Goal: Information Seeking & Learning: Learn about a topic

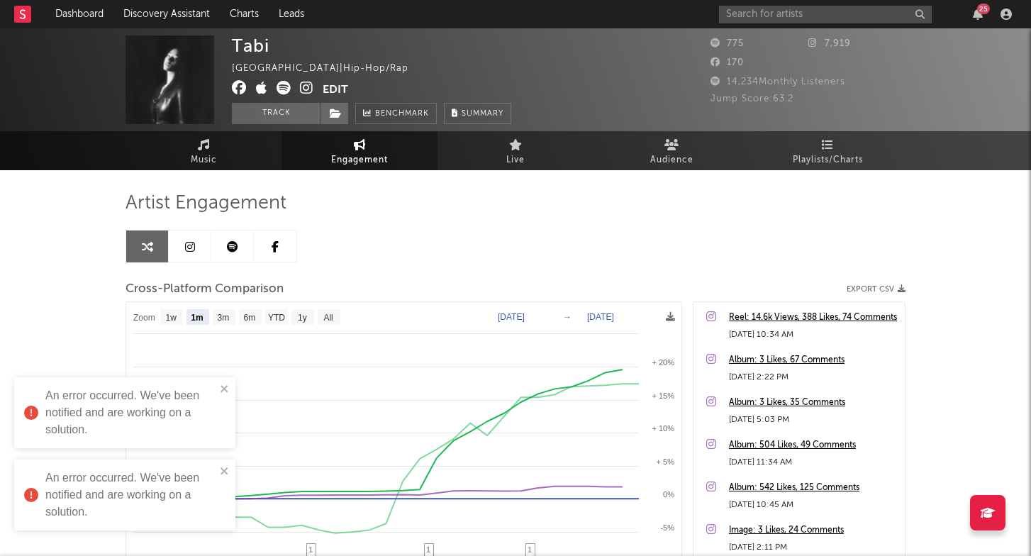
select select "1m"
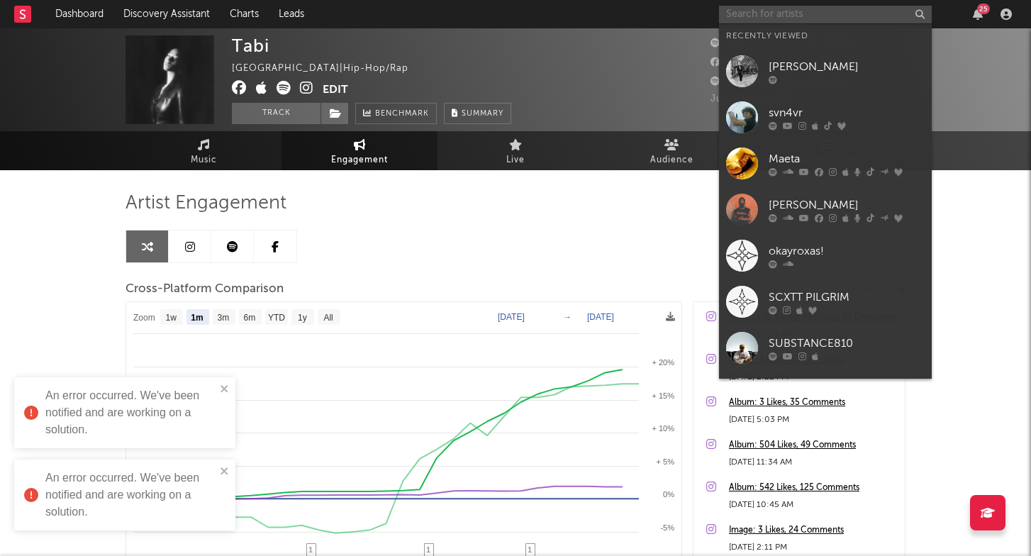
click at [770, 23] on input "text" at bounding box center [825, 15] width 213 height 18
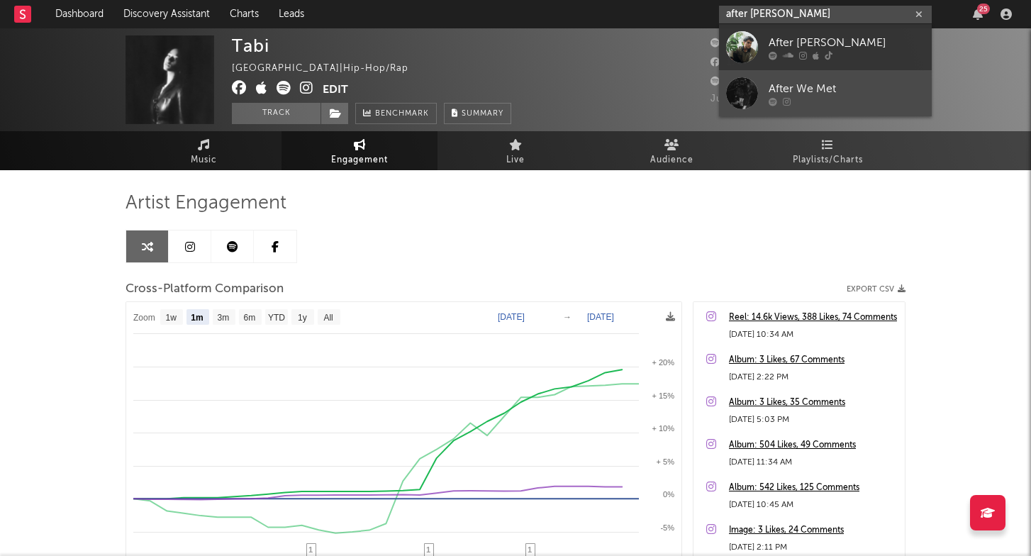
type input "after [PERSON_NAME]"
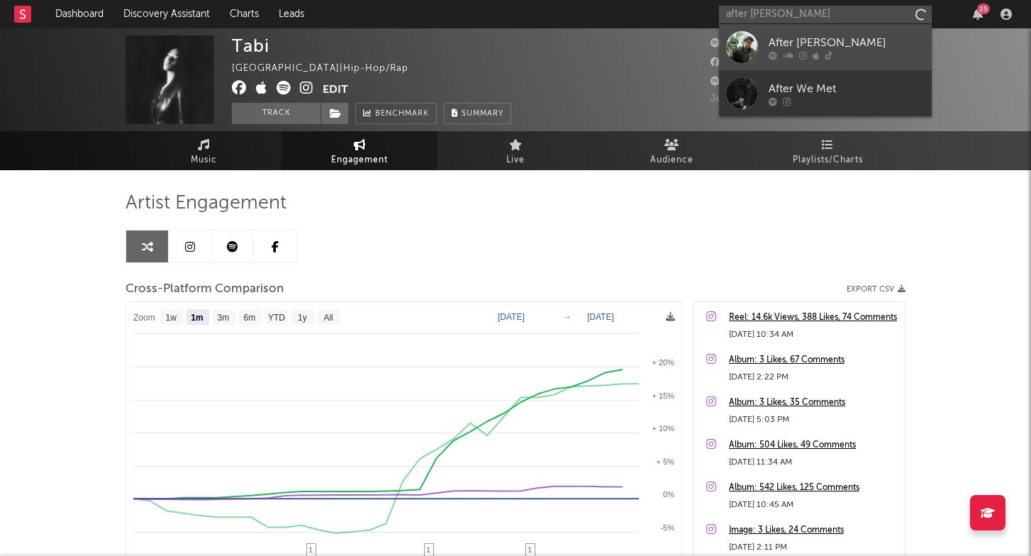
drag, startPoint x: 805, startPoint y: 88, endPoint x: 848, endPoint y: 44, distance: 61.7
click at [848, 44] on div "After [PERSON_NAME]" at bounding box center [846, 42] width 156 height 17
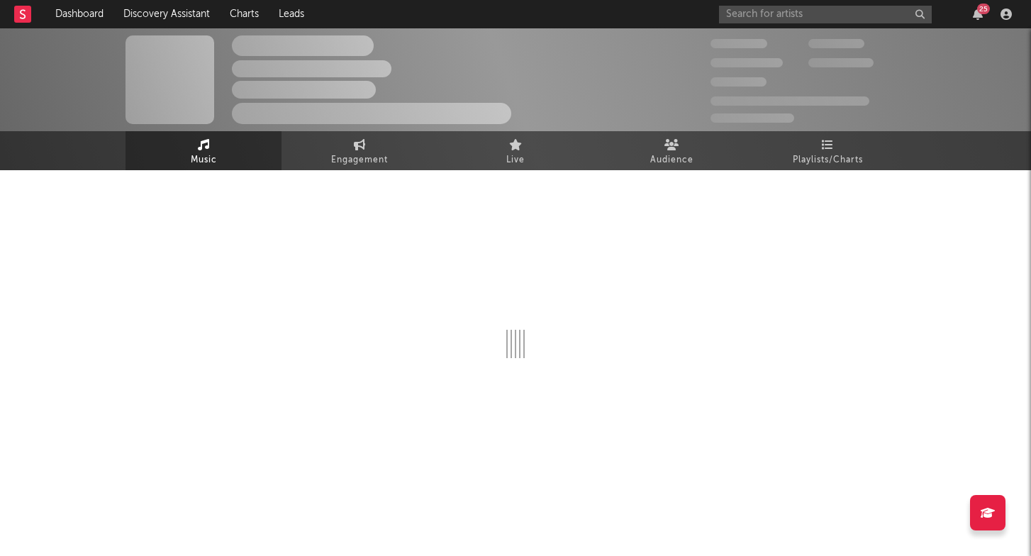
select select "6m"
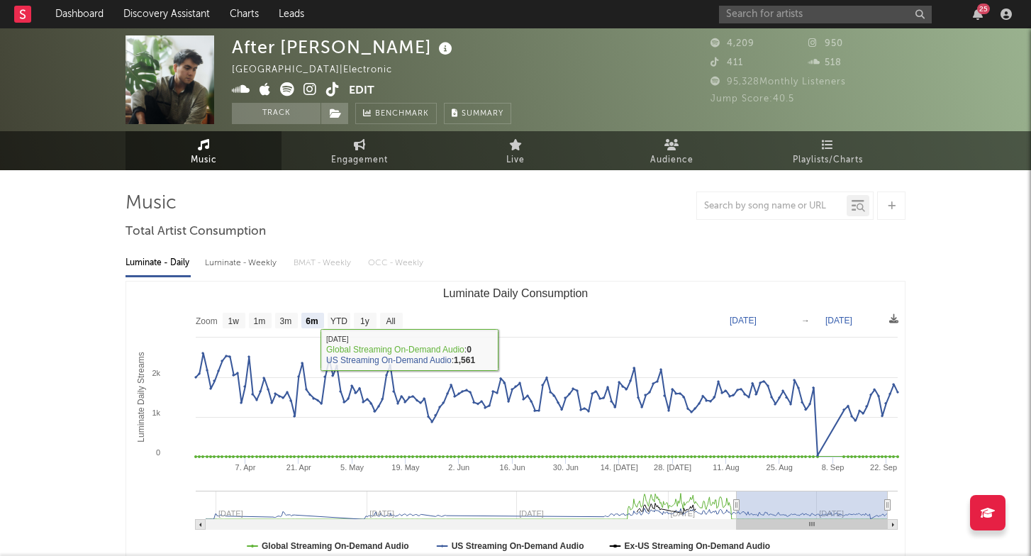
click at [254, 265] on div "Luminate - Weekly" at bounding box center [242, 263] width 74 height 24
select select "6m"
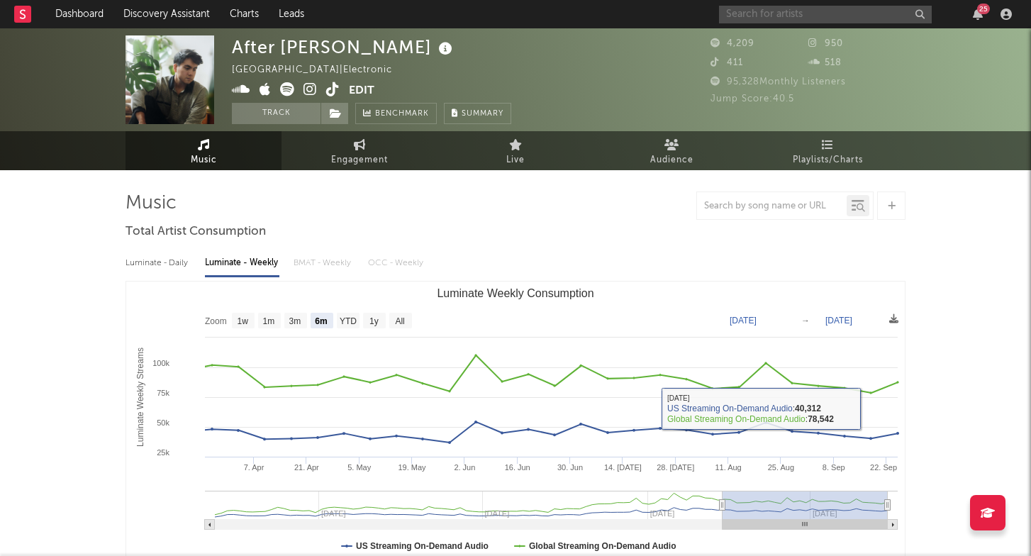
click at [794, 8] on input "text" at bounding box center [825, 15] width 213 height 18
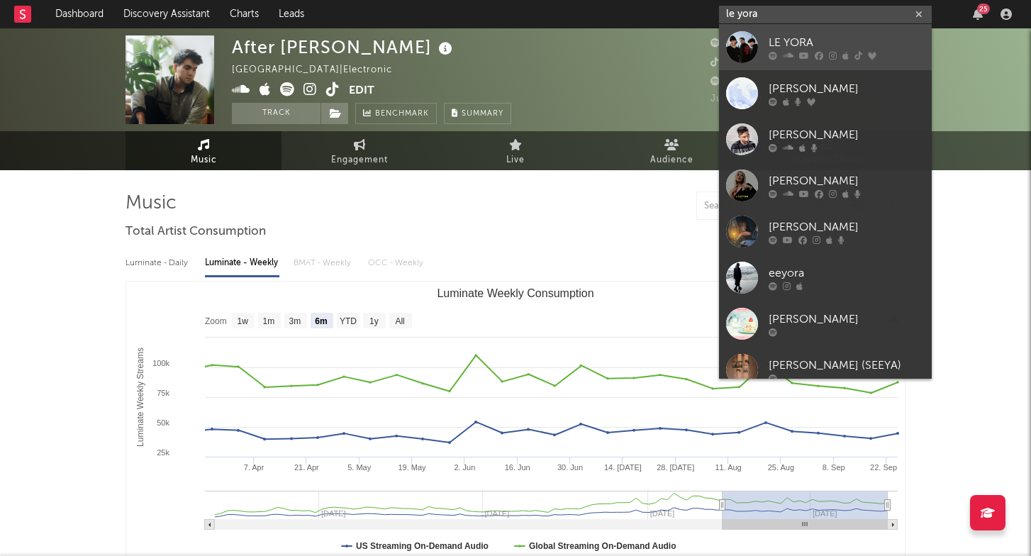
type input "le yora"
click at [811, 50] on div "LE YORA" at bounding box center [846, 42] width 156 height 17
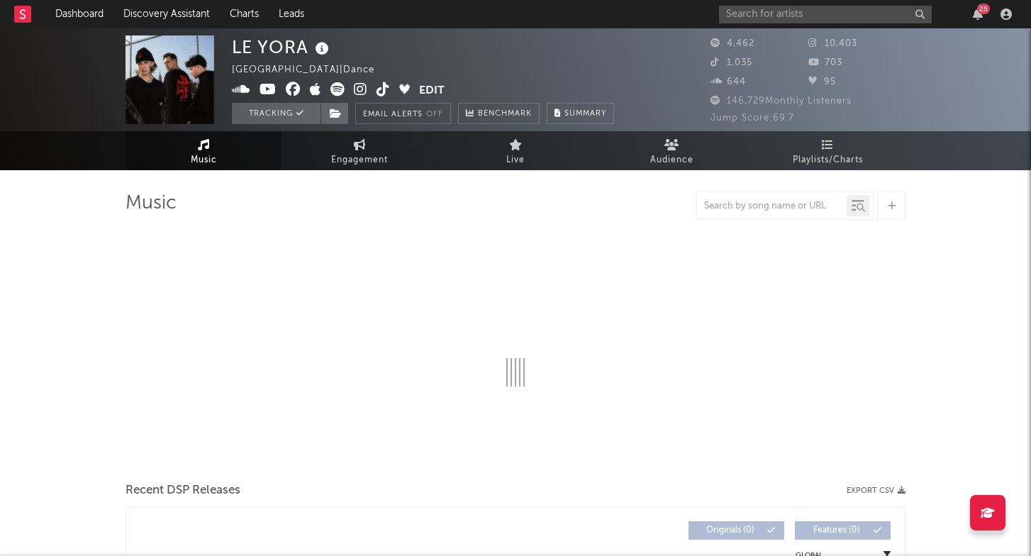
select select "6m"
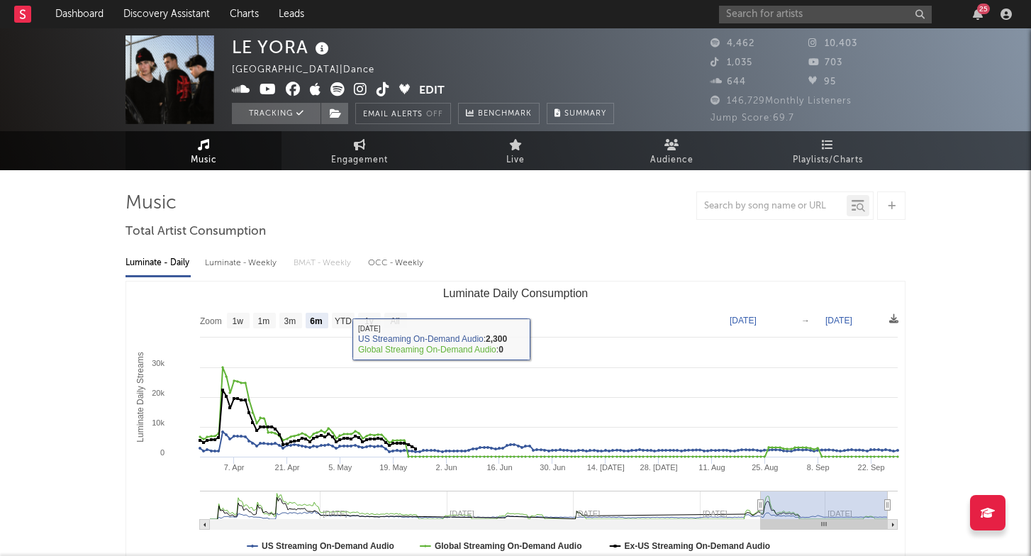
click at [237, 271] on div "Luminate - Weekly" at bounding box center [242, 263] width 74 height 24
select select "6m"
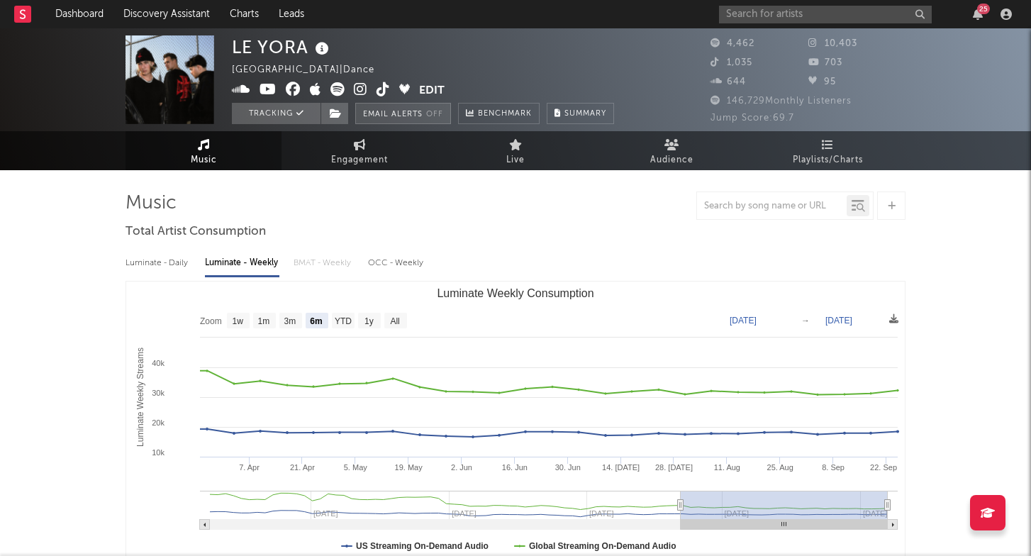
click at [422, 110] on button "Email Alerts Off" at bounding box center [403, 113] width 96 height 21
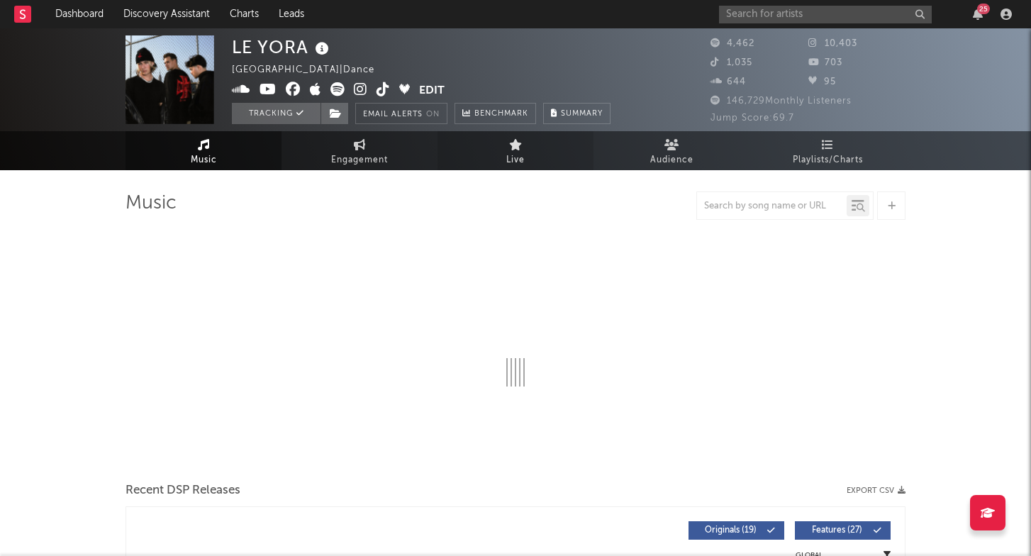
select select "6m"
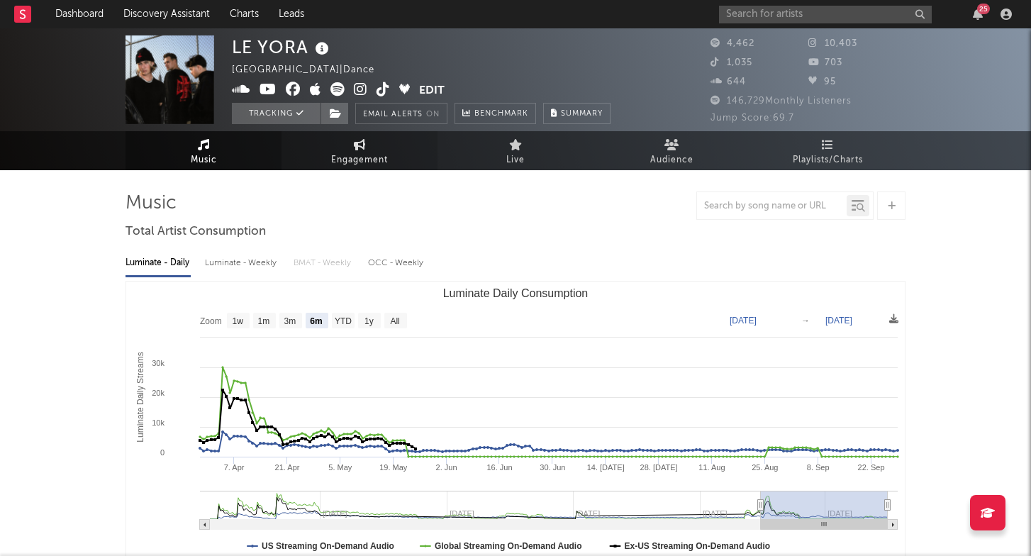
click at [354, 139] on icon at bounding box center [360, 144] width 12 height 11
select select "1w"
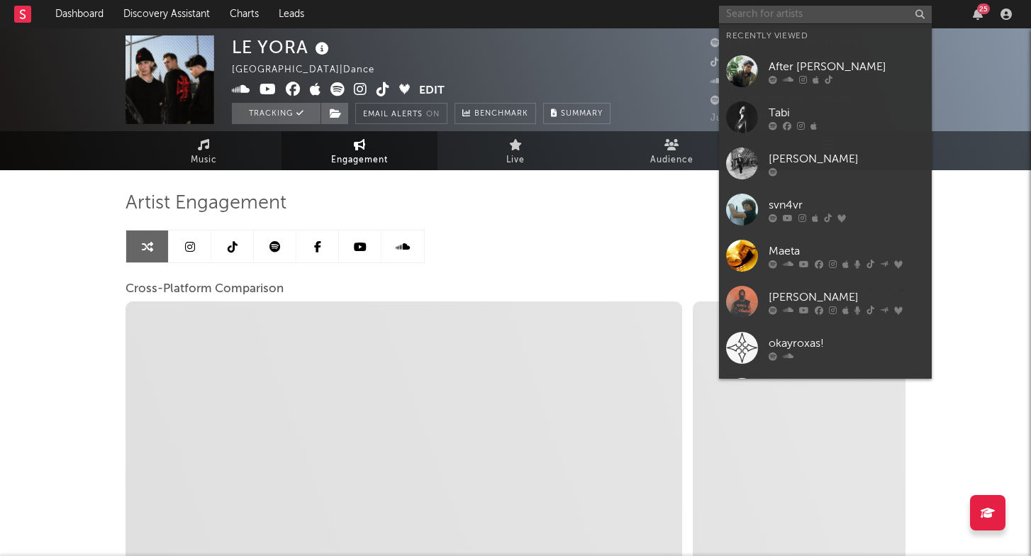
click at [793, 18] on input "text" at bounding box center [825, 15] width 213 height 18
type input "s"
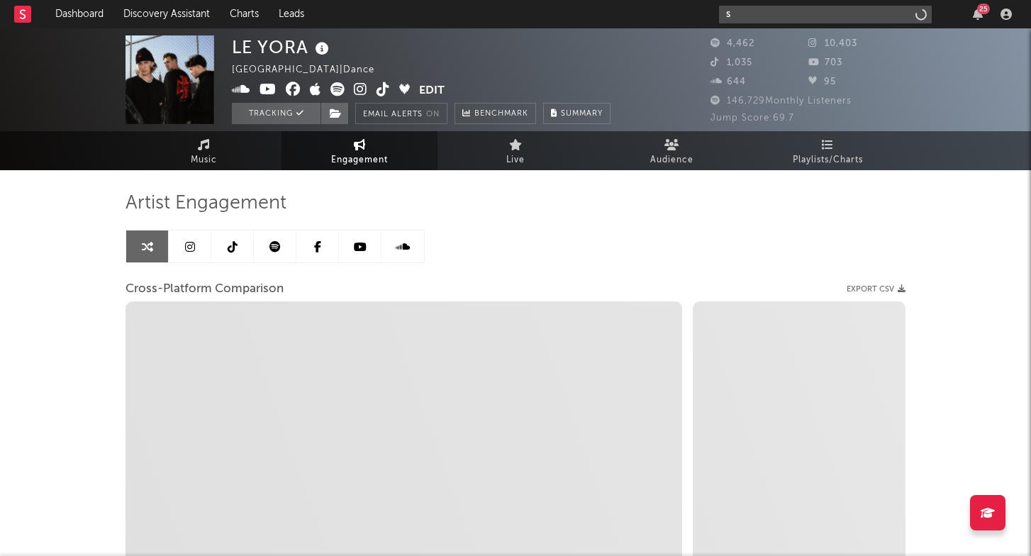
select select "1m"
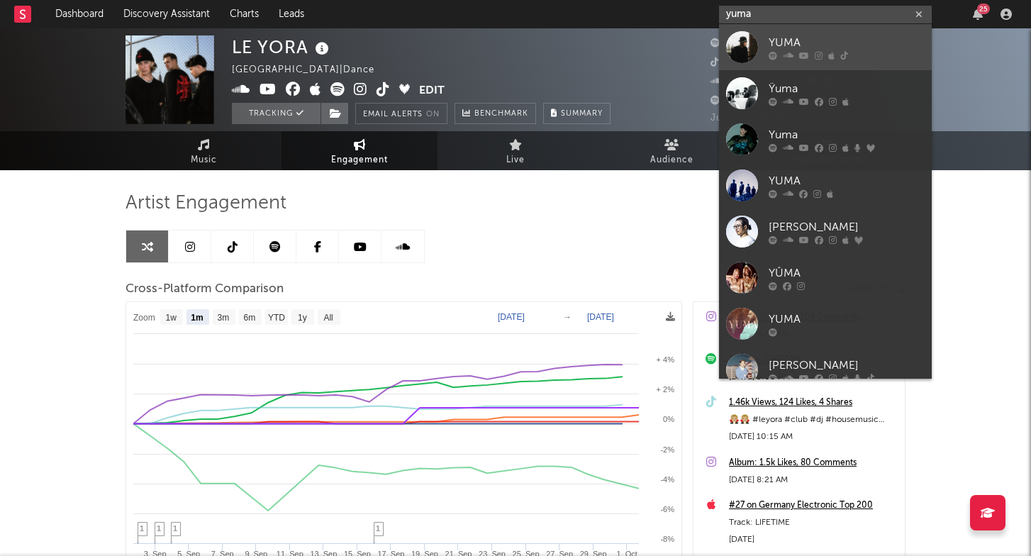
type input "yuma"
click at [785, 51] on icon at bounding box center [788, 55] width 11 height 9
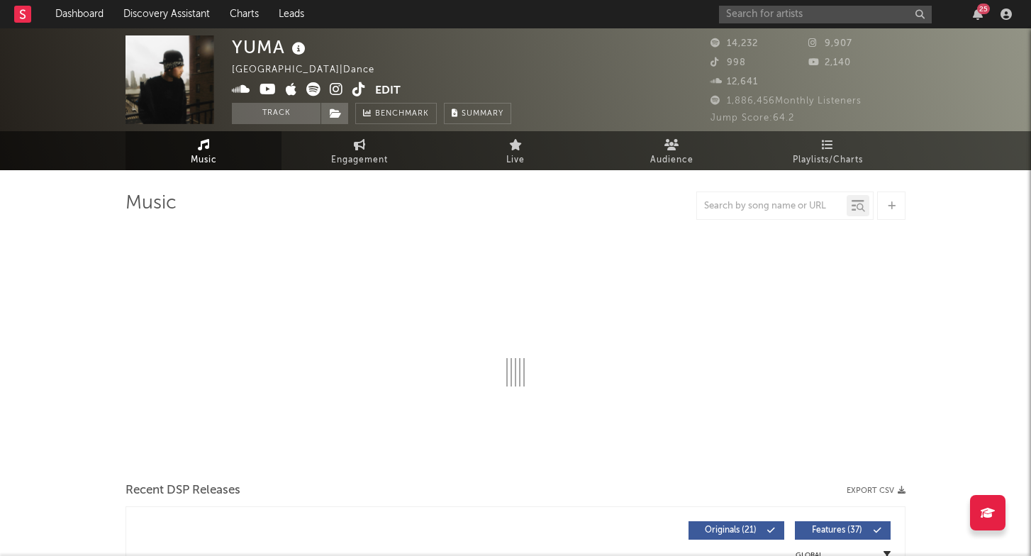
select select "6m"
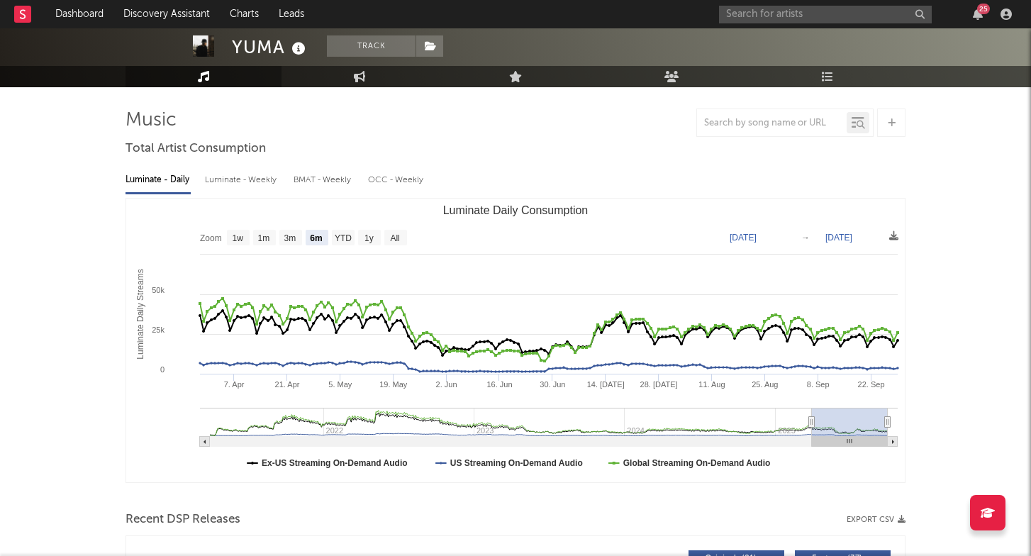
scroll to position [84, 0]
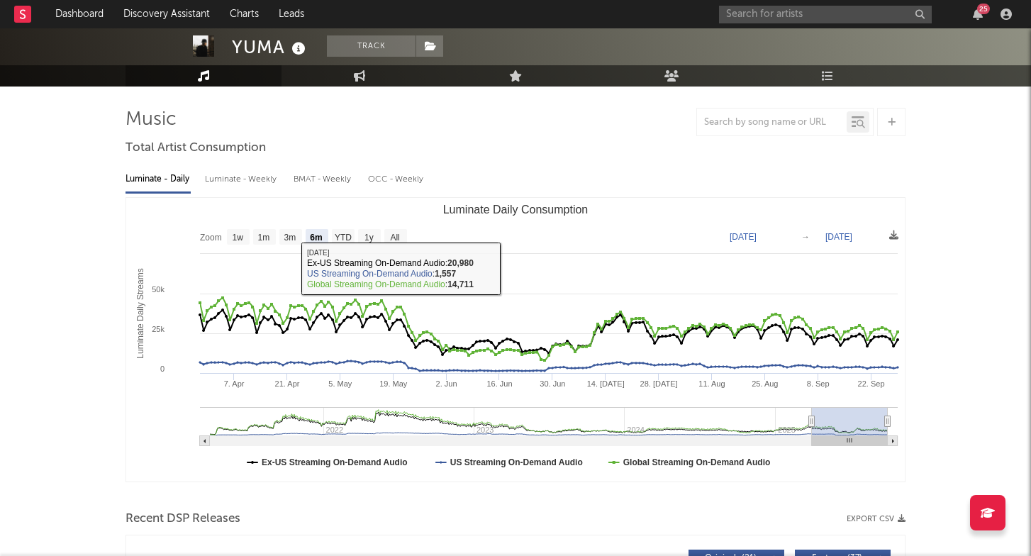
click at [250, 179] on div "Luminate - Weekly" at bounding box center [242, 179] width 74 height 24
select select "6m"
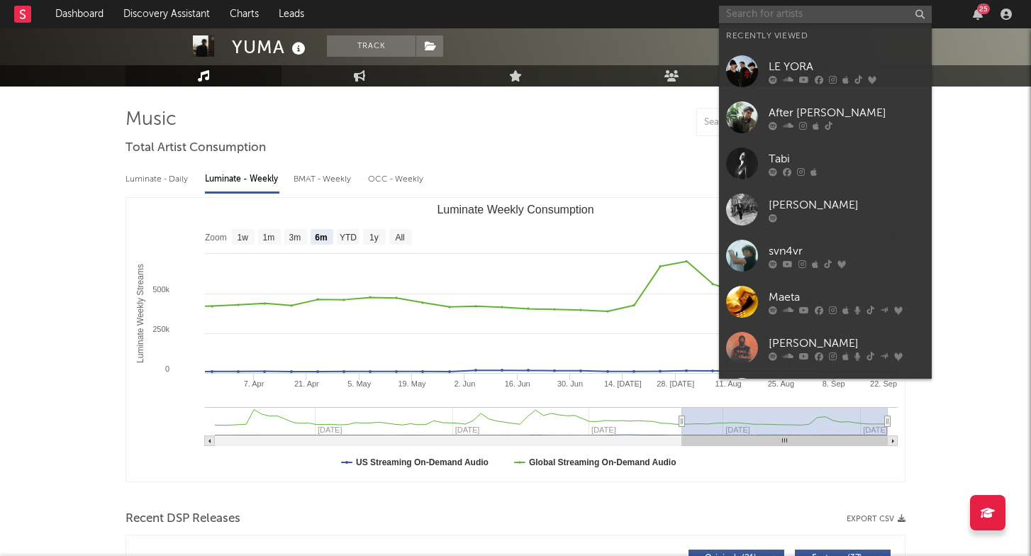
click at [768, 12] on input "text" at bounding box center [825, 15] width 213 height 18
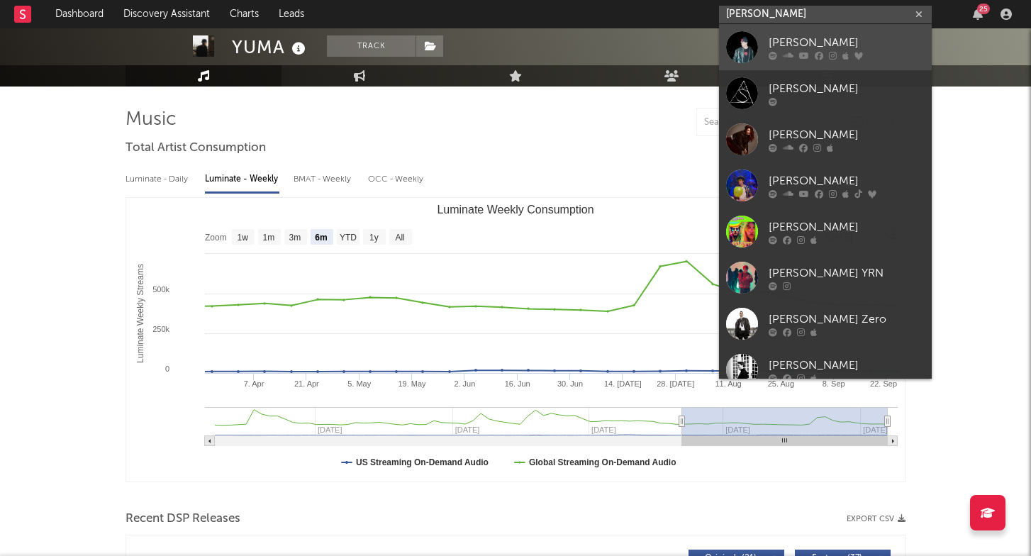
type input "[PERSON_NAME]"
click at [780, 40] on div "[PERSON_NAME]" at bounding box center [846, 42] width 156 height 17
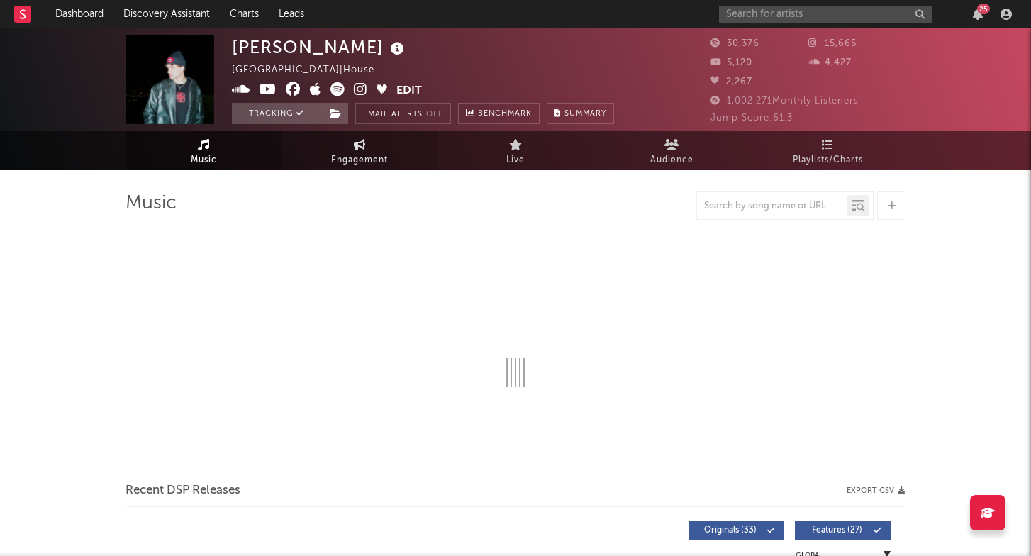
select select "6m"
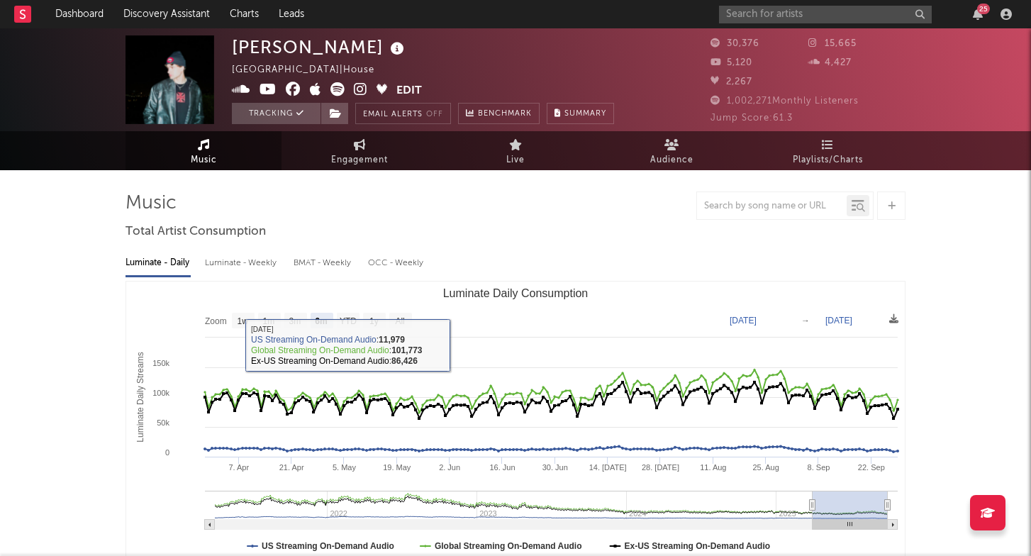
click at [255, 264] on div "Luminate - Weekly" at bounding box center [242, 263] width 74 height 24
select select "6m"
